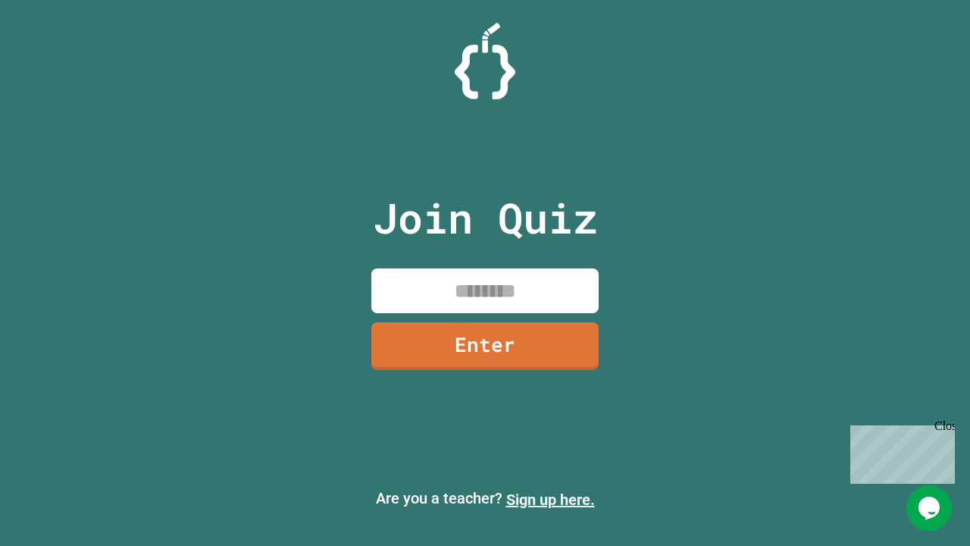
click at [550, 500] on link "Sign up here." at bounding box center [550, 499] width 89 height 18
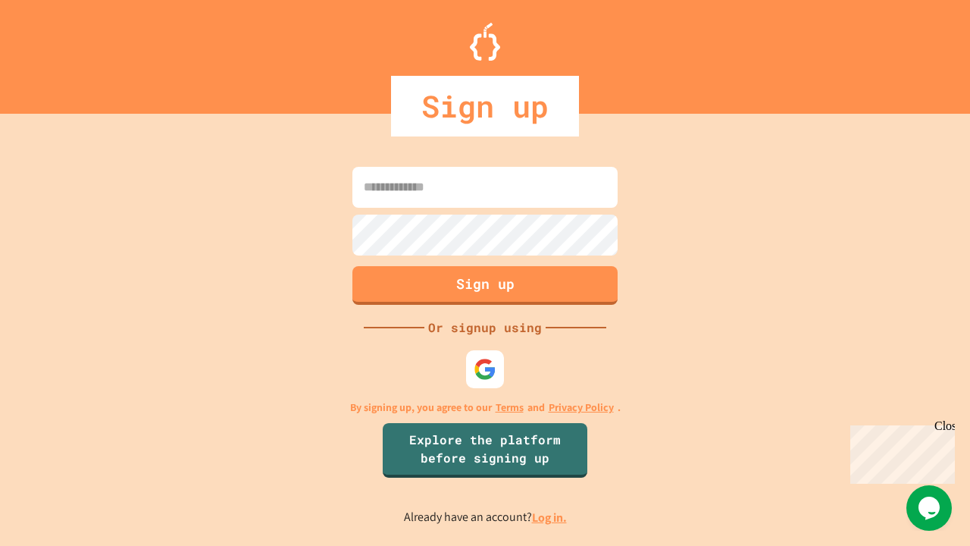
click at [550, 517] on link "Log in." at bounding box center [549, 517] width 35 height 16
